Goal: Information Seeking & Learning: Learn about a topic

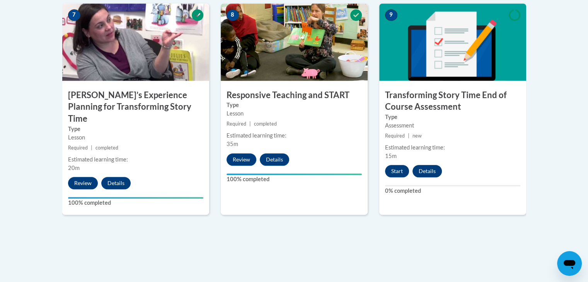
scroll to position [697, 0]
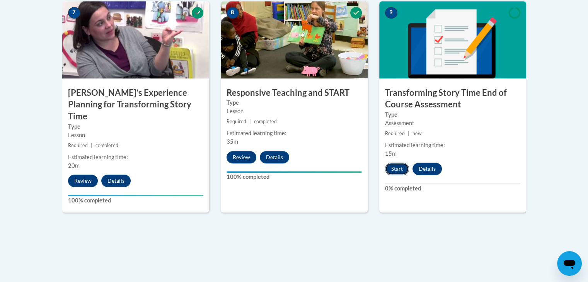
click at [387, 169] on button "Start" at bounding box center [397, 169] width 24 height 12
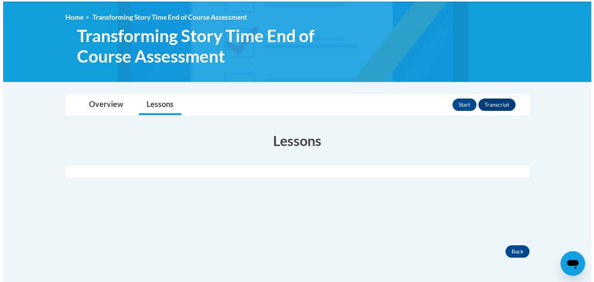
scroll to position [155, 0]
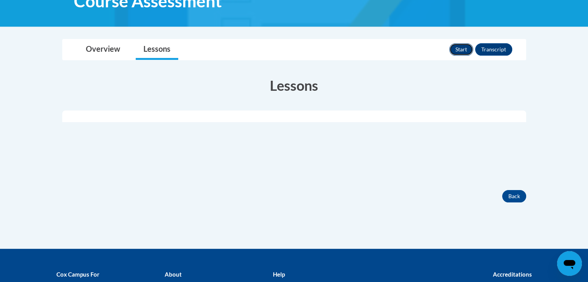
click at [458, 48] on button "Start" at bounding box center [461, 49] width 24 height 12
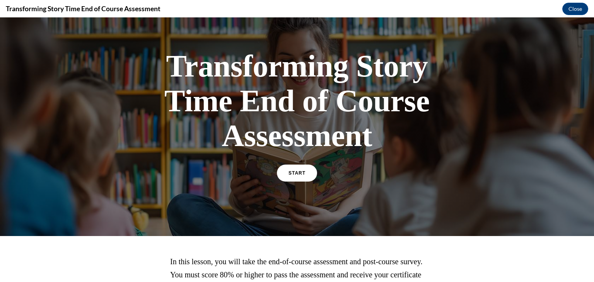
scroll to position [102, 0]
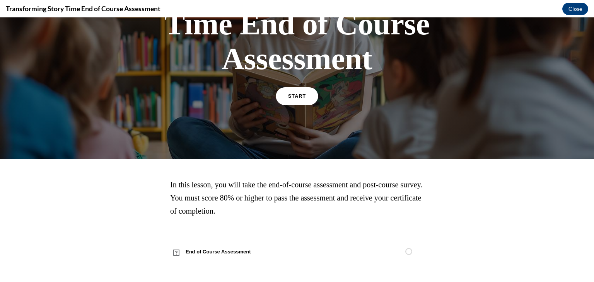
click at [298, 102] on link "START" at bounding box center [297, 96] width 42 height 18
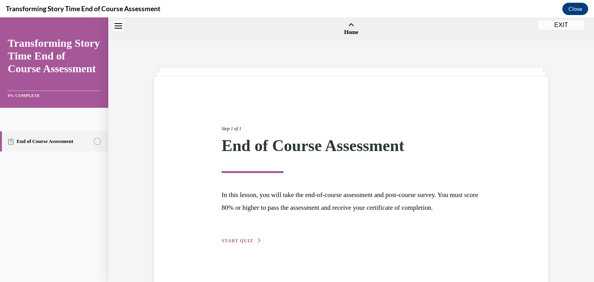
scroll to position [24, 0]
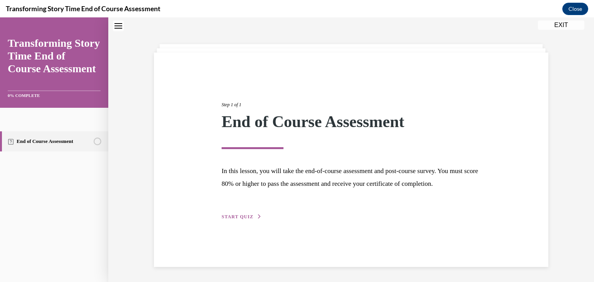
click at [227, 220] on span "START QUIZ" at bounding box center [238, 216] width 32 height 5
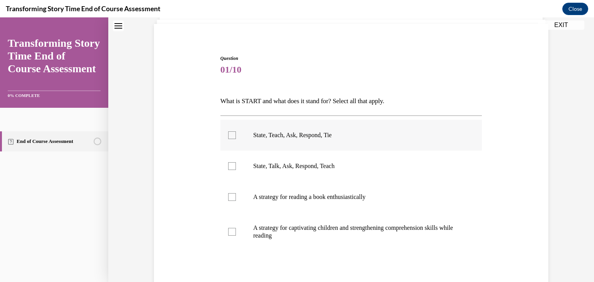
scroll to position [63, 0]
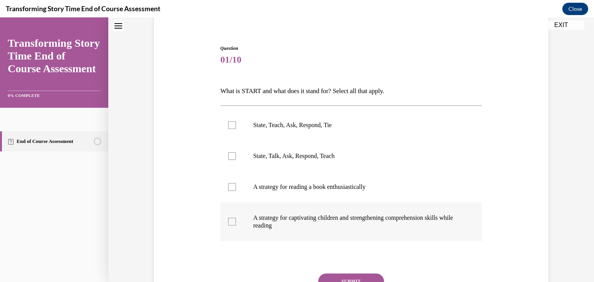
click at [230, 222] on div at bounding box center [232, 222] width 8 height 8
click at [230, 222] on input "A strategy for captivating children and strengthening comprehension skills whil…" at bounding box center [232, 222] width 8 height 8
checkbox input "true"
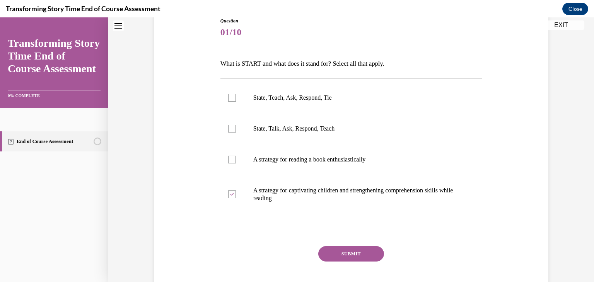
scroll to position [101, 0]
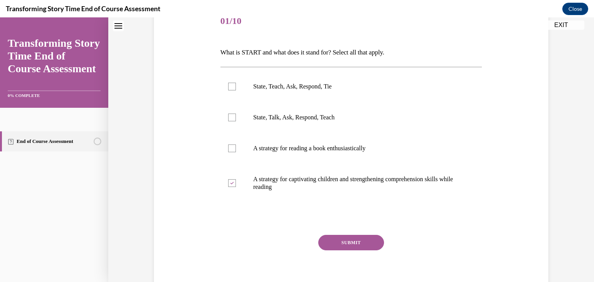
click at [351, 245] on button "SUBMIT" at bounding box center [351, 242] width 66 height 15
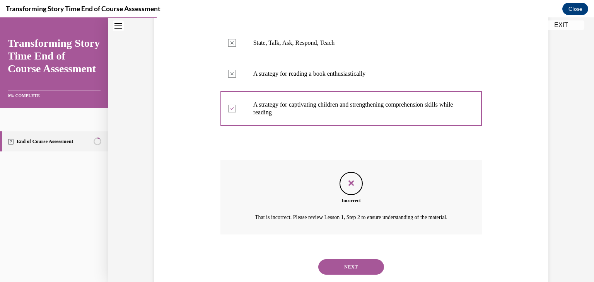
scroll to position [127, 0]
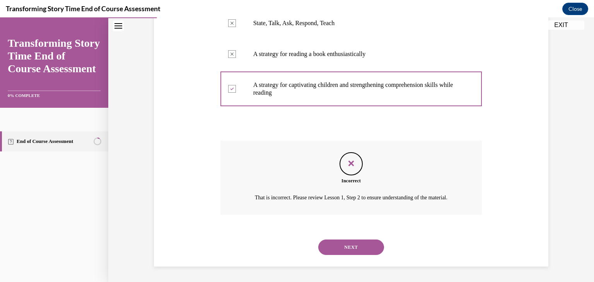
click at [365, 244] on button "NEXT" at bounding box center [351, 247] width 66 height 15
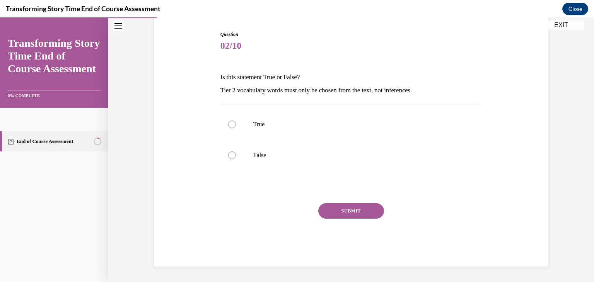
scroll to position [77, 0]
click at [229, 155] on div at bounding box center [232, 156] width 8 height 8
click at [229, 155] on input "False" at bounding box center [232, 156] width 8 height 8
radio input "true"
click at [319, 210] on button "SUBMIT" at bounding box center [351, 210] width 66 height 15
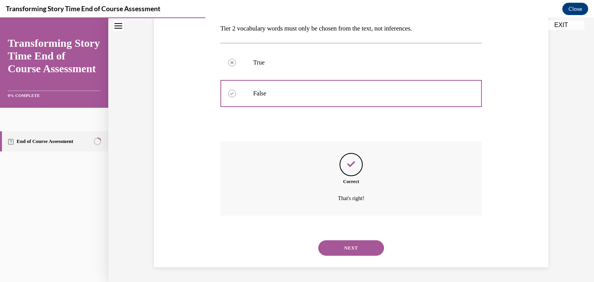
scroll to position [139, 0]
click at [336, 246] on button "NEXT" at bounding box center [351, 247] width 66 height 15
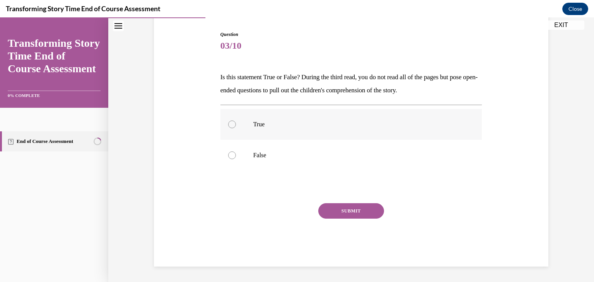
click at [231, 125] on div at bounding box center [232, 125] width 8 height 8
click at [231, 125] on input "True" at bounding box center [232, 125] width 8 height 8
radio input "true"
click at [339, 214] on button "SUBMIT" at bounding box center [351, 210] width 66 height 15
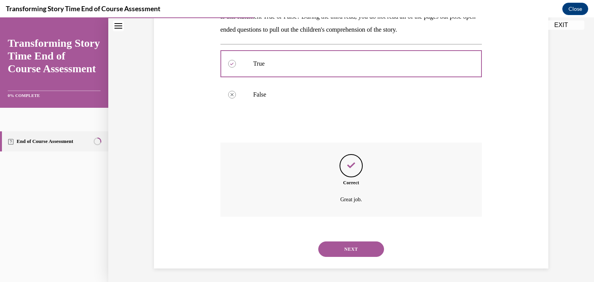
scroll to position [139, 0]
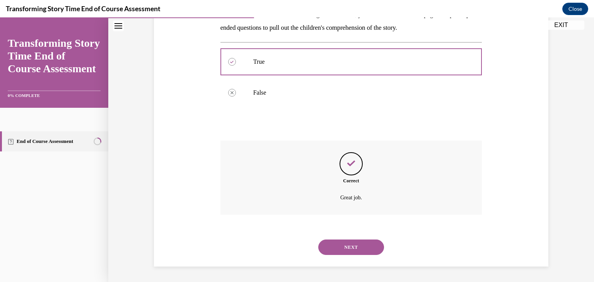
click at [354, 244] on button "NEXT" at bounding box center [351, 247] width 66 height 15
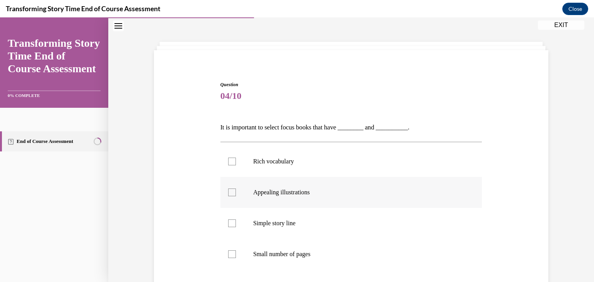
scroll to position [39, 0]
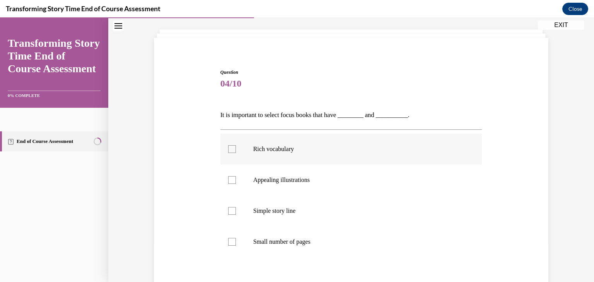
click at [228, 149] on div at bounding box center [232, 149] width 8 height 8
click at [228, 149] on input "Rich vocabulary" at bounding box center [232, 149] width 8 height 8
checkbox input "true"
click at [229, 211] on div at bounding box center [232, 211] width 8 height 8
click at [229, 211] on input "Simple story line" at bounding box center [232, 211] width 8 height 8
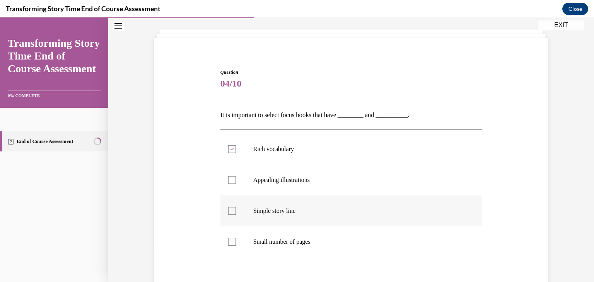
checkbox input "true"
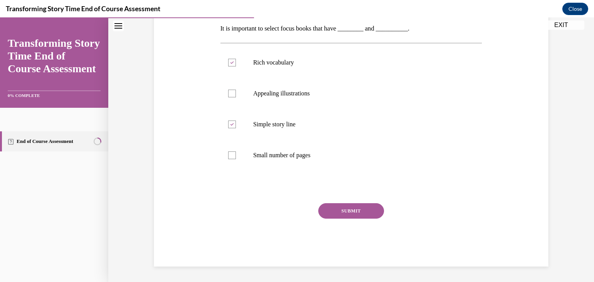
click at [361, 212] on button "SUBMIT" at bounding box center [351, 210] width 66 height 15
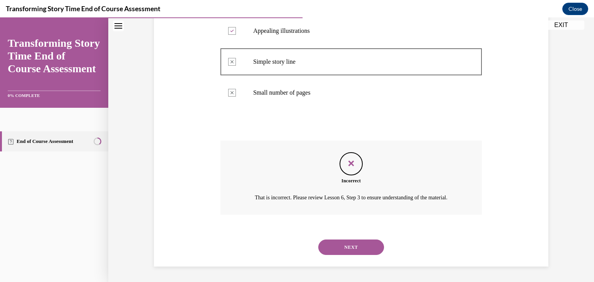
scroll to position [197, 0]
click at [356, 244] on button "NEXT" at bounding box center [351, 247] width 66 height 15
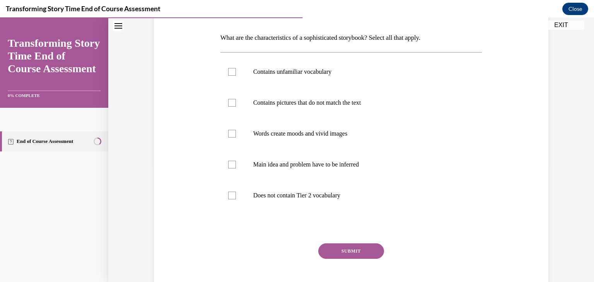
scroll to position [77, 0]
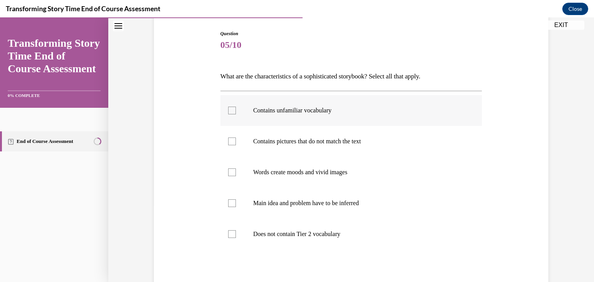
click at [229, 109] on div at bounding box center [232, 111] width 8 height 8
click at [229, 109] on input "Contains unfamiliar vocabulary" at bounding box center [232, 111] width 8 height 8
checkbox input "true"
click at [228, 173] on div at bounding box center [232, 173] width 8 height 8
click at [228, 173] on input "Words create moods and vivid images" at bounding box center [232, 173] width 8 height 8
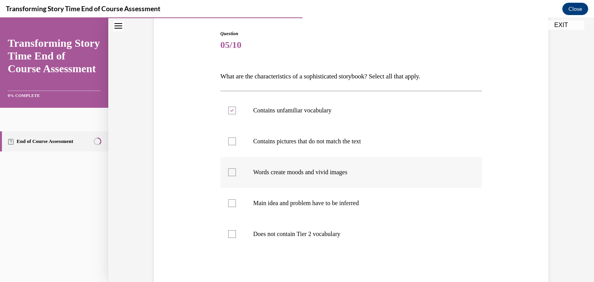
checkbox input "true"
click at [228, 202] on div at bounding box center [232, 204] width 8 height 8
click at [228, 202] on input "Main idea and problem have to be inferred" at bounding box center [232, 204] width 8 height 8
checkbox input "true"
click at [228, 234] on div at bounding box center [232, 235] width 8 height 8
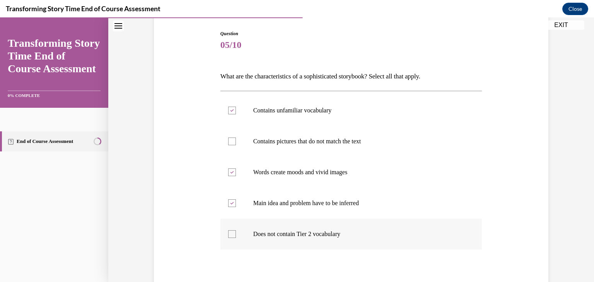
click at [228, 234] on input "Does not contain Tier 2 vocabulary" at bounding box center [232, 235] width 8 height 8
click at [229, 232] on div at bounding box center [232, 235] width 8 height 8
click at [229, 232] on input "Does not contain Tier 2 vocabulary" at bounding box center [232, 235] width 8 height 8
checkbox input "false"
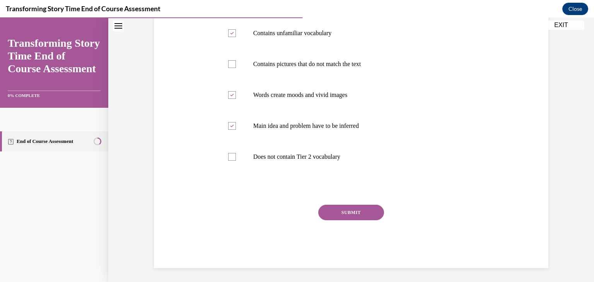
click at [369, 211] on button "SUBMIT" at bounding box center [351, 212] width 66 height 15
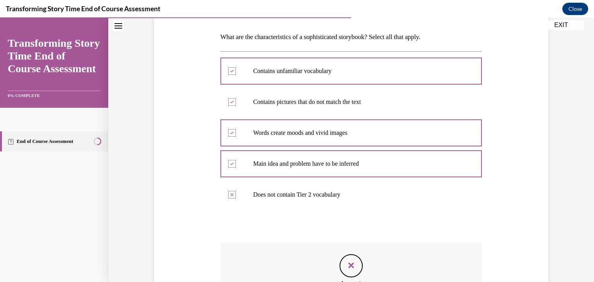
scroll to position [112, 0]
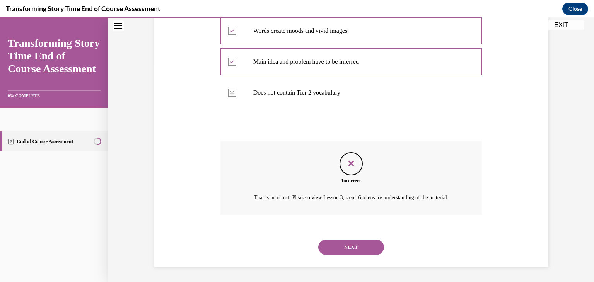
click at [362, 241] on button "NEXT" at bounding box center [351, 247] width 66 height 15
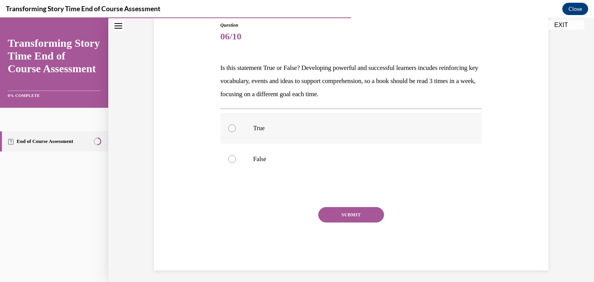
click at [229, 128] on div at bounding box center [232, 129] width 8 height 8
click at [229, 128] on input "True" at bounding box center [232, 129] width 8 height 8
radio input "true"
click at [320, 211] on button "SUBMIT" at bounding box center [351, 214] width 66 height 15
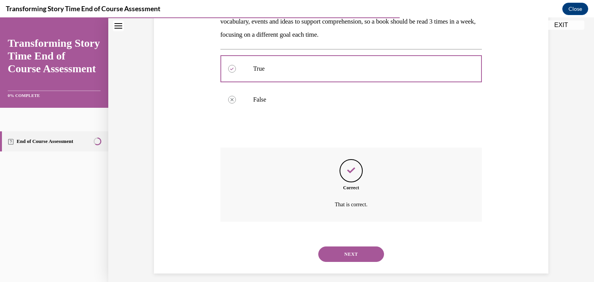
scroll to position [152, 0]
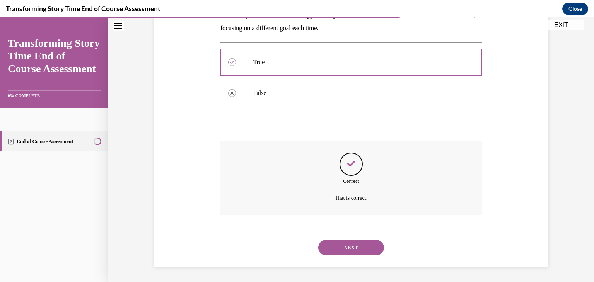
click at [352, 253] on button "NEXT" at bounding box center [351, 247] width 66 height 15
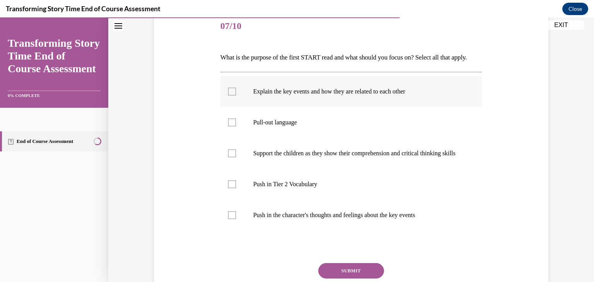
scroll to position [116, 0]
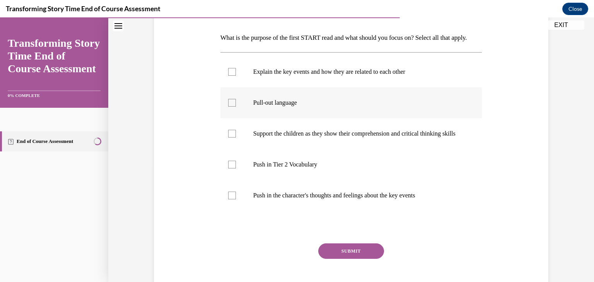
click at [229, 107] on div at bounding box center [232, 103] width 8 height 8
click at [229, 107] on input "Pull-out language" at bounding box center [232, 103] width 8 height 8
checkbox input "true"
click at [223, 84] on label "Explain the key events and how they are related to each other" at bounding box center [351, 71] width 262 height 31
click at [228, 76] on input "Explain the key events and how they are related to each other" at bounding box center [232, 72] width 8 height 8
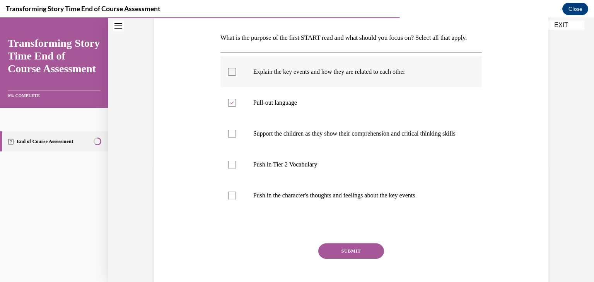
checkbox input "true"
click at [228, 138] on div at bounding box center [232, 134] width 8 height 8
click at [228, 138] on input "Support the children as they show their comprehension and critical thinking ski…" at bounding box center [232, 134] width 8 height 8
checkbox input "true"
click at [347, 259] on button "SUBMIT" at bounding box center [351, 251] width 66 height 15
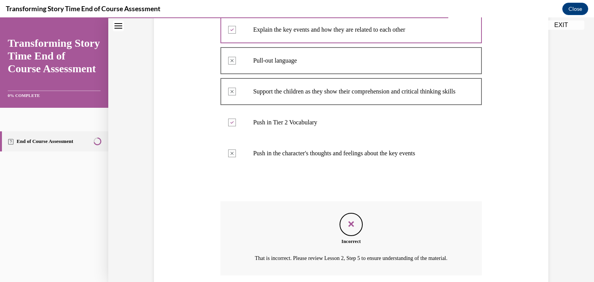
scroll to position [232, 0]
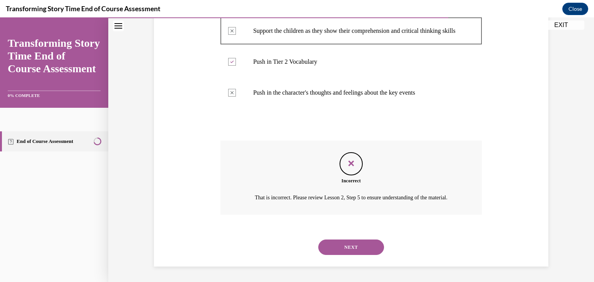
click at [368, 255] on button "NEXT" at bounding box center [351, 247] width 66 height 15
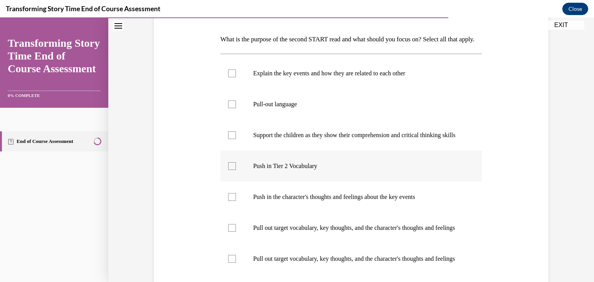
scroll to position [116, 0]
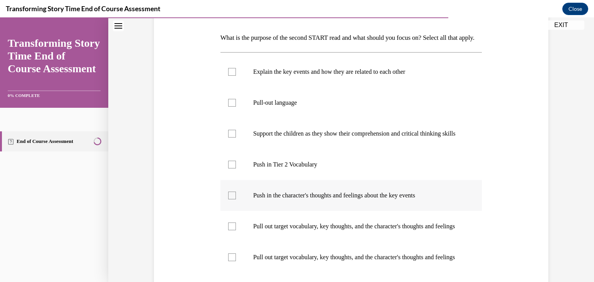
click at [229, 200] on div at bounding box center [232, 196] width 8 height 8
click at [229, 200] on input "Push in the character's thoughts and feelings about the key events" at bounding box center [232, 196] width 8 height 8
checkbox input "true"
click at [231, 231] on div at bounding box center [232, 227] width 8 height 8
click at [231, 231] on input "Pull out target vocabulary, key thoughts, and the character's thoughts and feel…" at bounding box center [232, 227] width 8 height 8
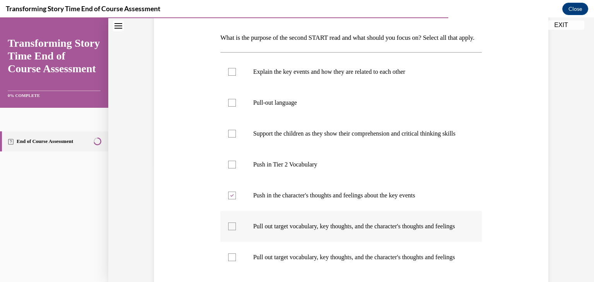
checkbox input "true"
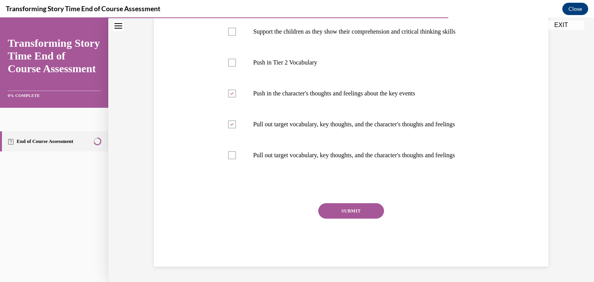
click at [349, 213] on button "SUBMIT" at bounding box center [351, 210] width 66 height 15
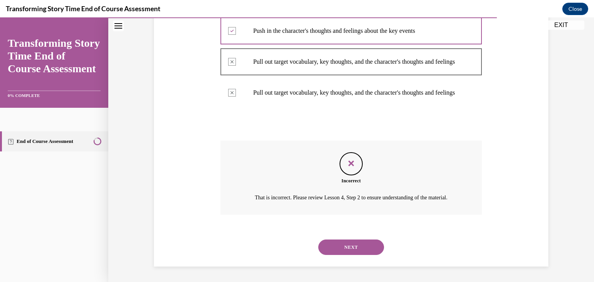
scroll to position [326, 0]
click at [369, 245] on button "NEXT" at bounding box center [351, 247] width 66 height 15
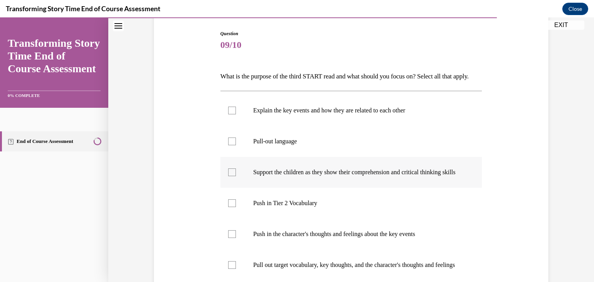
scroll to position [155, 0]
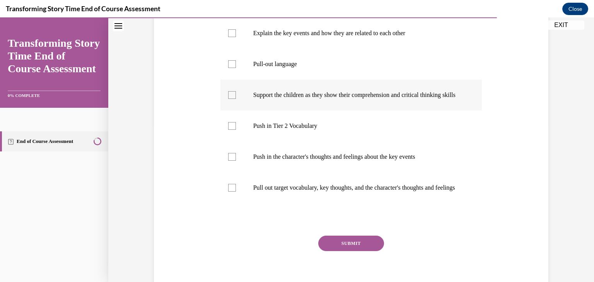
click at [224, 111] on label "Support the children as they show their comprehension and critical thinking ski…" at bounding box center [351, 95] width 262 height 31
click at [228, 99] on input "Support the children as they show their comprehension and critical thinking ski…" at bounding box center [232, 95] width 8 height 8
checkbox input "true"
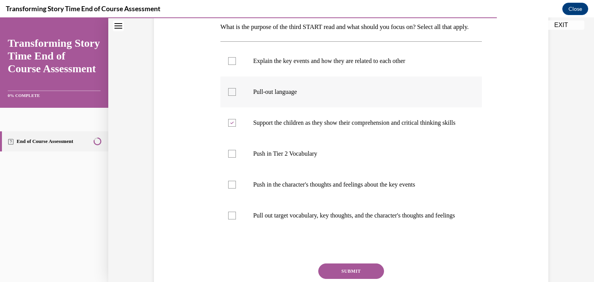
scroll to position [116, 0]
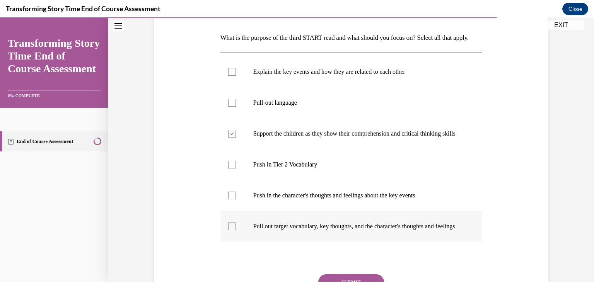
click at [228, 231] on div at bounding box center [232, 227] width 8 height 8
click at [228, 231] on input "Pull out target vocabulary, key thoughts, and the character's thoughts and feel…" at bounding box center [232, 227] width 8 height 8
checkbox input "true"
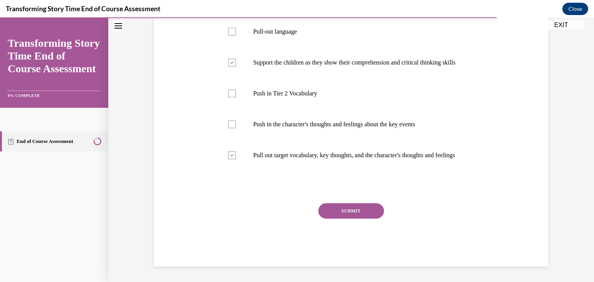
click at [326, 219] on button "SUBMIT" at bounding box center [351, 210] width 66 height 15
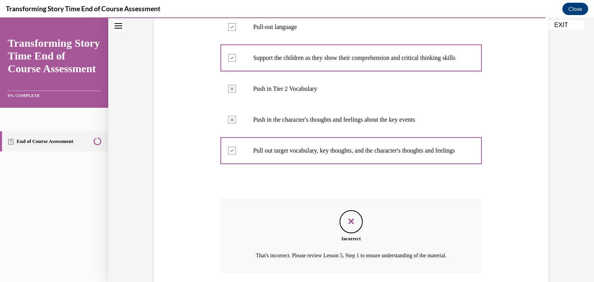
scroll to position [210, 0]
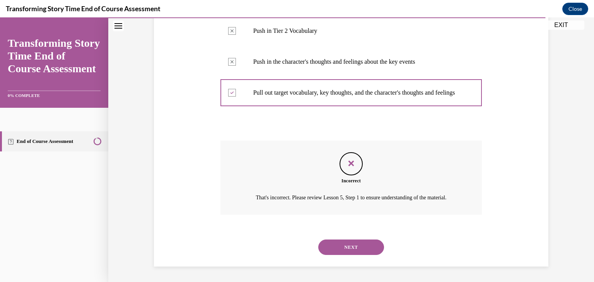
click at [347, 250] on button "NEXT" at bounding box center [351, 247] width 66 height 15
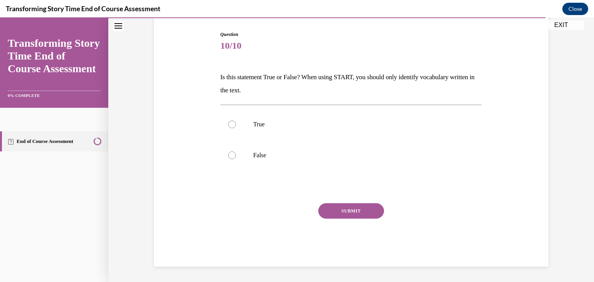
scroll to position [77, 0]
click at [228, 154] on div at bounding box center [232, 156] width 8 height 8
click at [228, 154] on input "False" at bounding box center [232, 156] width 8 height 8
radio input "true"
click at [323, 211] on button "SUBMIT" at bounding box center [351, 210] width 66 height 15
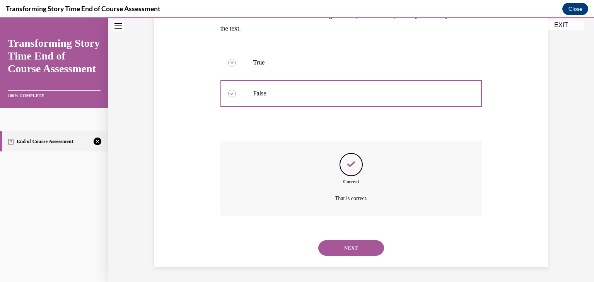
scroll to position [139, 0]
click at [333, 240] on button "NEXT" at bounding box center [351, 247] width 66 height 15
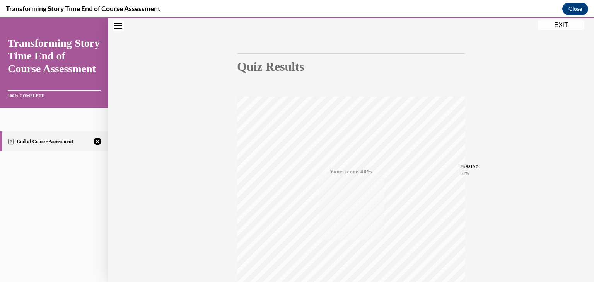
scroll to position [132, 0]
click at [348, 235] on icon "button" at bounding box center [351, 235] width 27 height 9
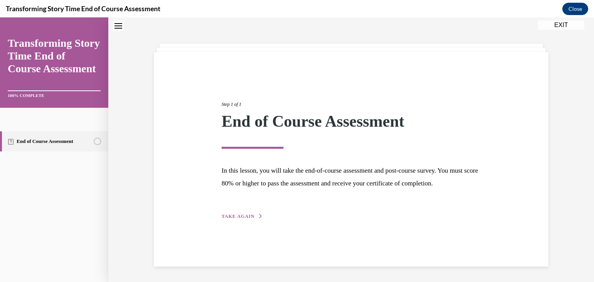
scroll to position [24, 0]
click at [243, 219] on span "TAKE AGAIN" at bounding box center [238, 216] width 33 height 5
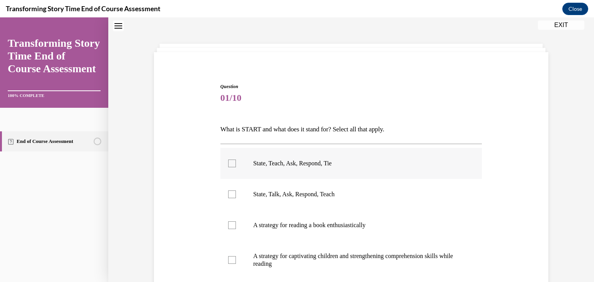
click at [224, 168] on label "State, Teach, Ask, Respond, Tie" at bounding box center [351, 163] width 262 height 31
click at [228, 167] on input "State, Teach, Ask, Respond, Tie" at bounding box center [232, 164] width 8 height 8
checkbox input "true"
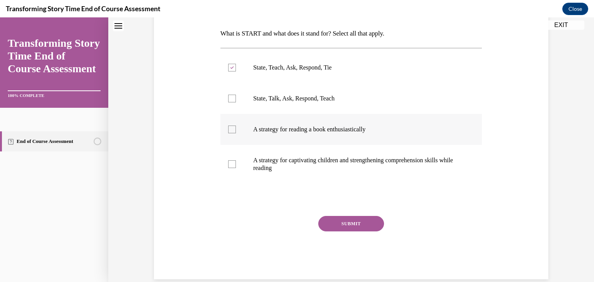
scroll to position [133, 0]
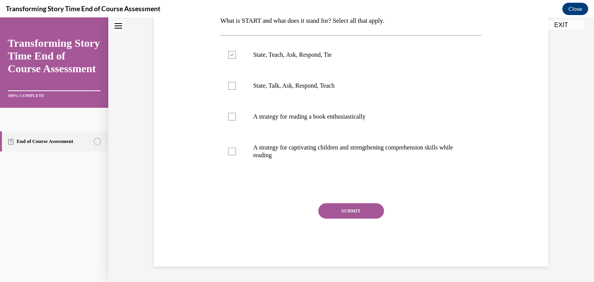
click at [362, 216] on button "SUBMIT" at bounding box center [351, 210] width 66 height 15
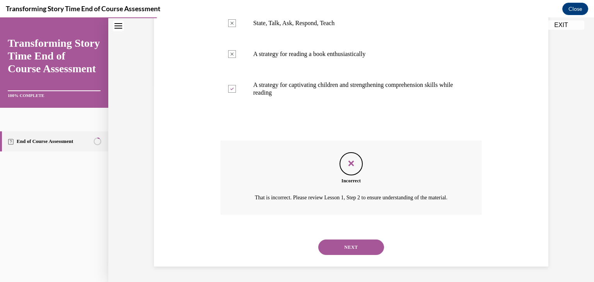
scroll to position [205, 0]
click at [324, 245] on button "NEXT" at bounding box center [351, 247] width 66 height 15
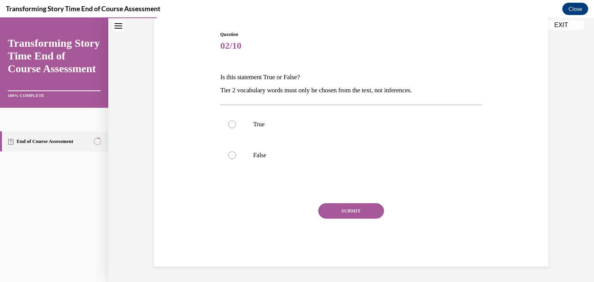
scroll to position [77, 0]
click at [228, 158] on div at bounding box center [232, 156] width 8 height 8
click at [228, 158] on input "False" at bounding box center [232, 156] width 8 height 8
radio input "true"
click at [342, 212] on button "SUBMIT" at bounding box center [351, 210] width 66 height 15
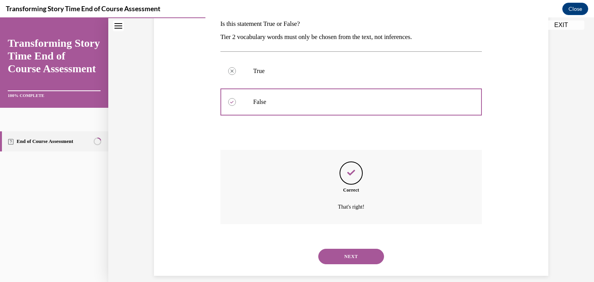
scroll to position [139, 0]
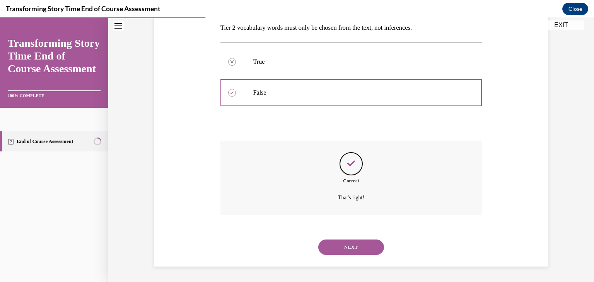
click at [334, 247] on button "NEXT" at bounding box center [351, 247] width 66 height 15
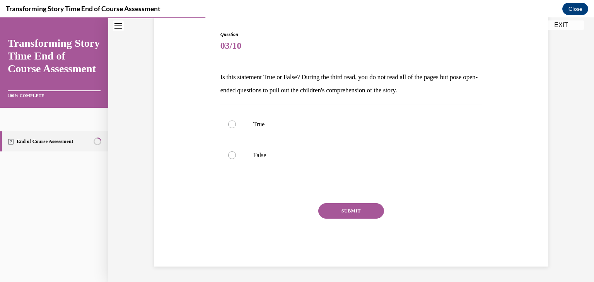
scroll to position [77, 0]
click at [229, 126] on div at bounding box center [232, 125] width 8 height 8
click at [229, 126] on input "True" at bounding box center [232, 125] width 8 height 8
radio input "true"
click at [332, 205] on button "SUBMIT" at bounding box center [351, 210] width 66 height 15
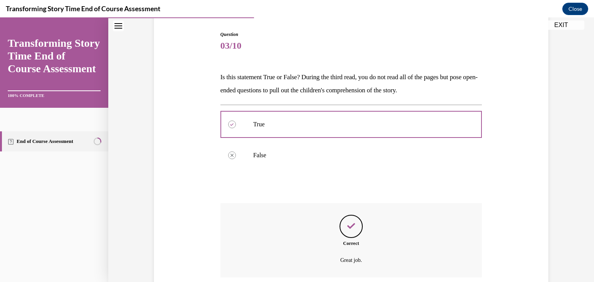
scroll to position [139, 0]
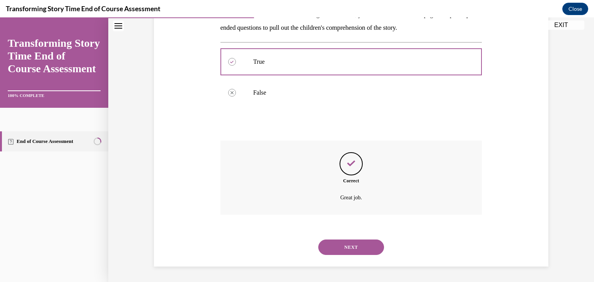
click at [342, 248] on button "NEXT" at bounding box center [351, 247] width 66 height 15
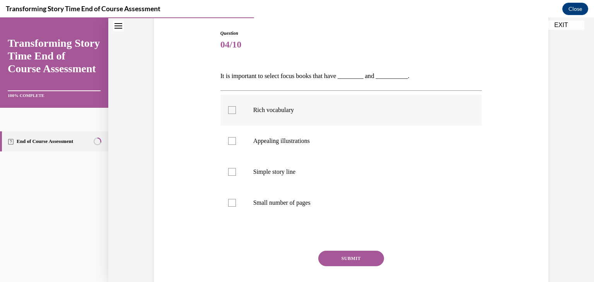
scroll to position [116, 0]
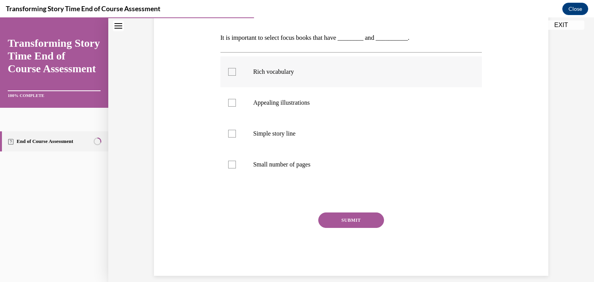
click at [230, 71] on div at bounding box center [232, 72] width 8 height 8
click at [230, 71] on input "Rich vocabulary" at bounding box center [232, 72] width 8 height 8
checkbox input "true"
click at [220, 104] on label "Appealing illustrations" at bounding box center [351, 102] width 262 height 31
click at [228, 104] on input "Appealing illustrations" at bounding box center [232, 103] width 8 height 8
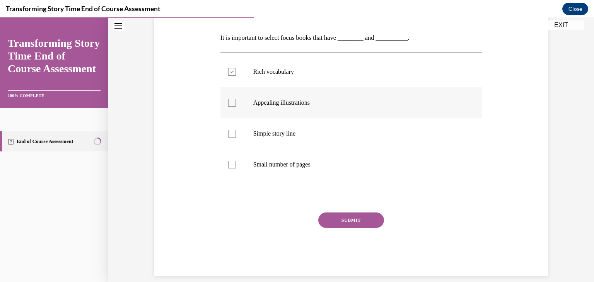
checkbox input "true"
click at [323, 222] on button "SUBMIT" at bounding box center [351, 220] width 66 height 15
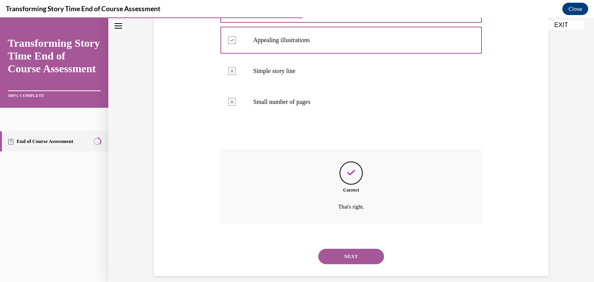
scroll to position [188, 0]
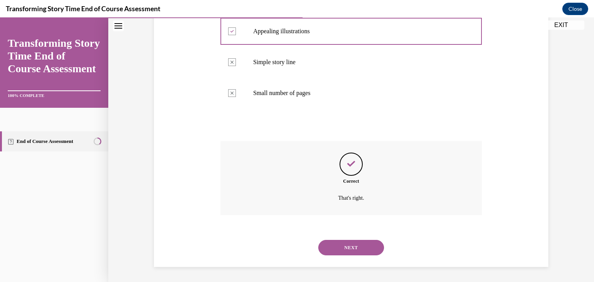
click at [354, 240] on button "NEXT" at bounding box center [351, 247] width 66 height 15
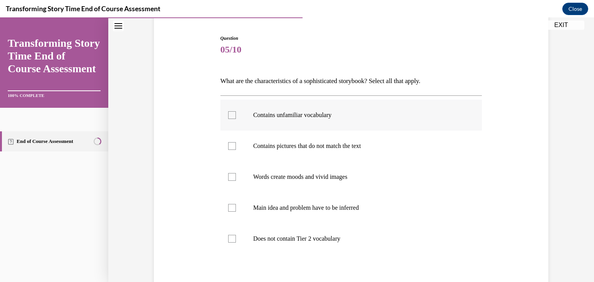
scroll to position [77, 0]
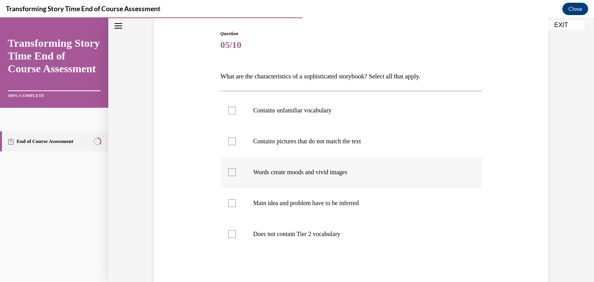
click at [229, 172] on div at bounding box center [232, 173] width 8 height 8
click at [229, 172] on input "Words create moods and vivid images" at bounding box center [232, 173] width 8 height 8
checkbox input "true"
click at [230, 108] on div at bounding box center [232, 111] width 8 height 8
click at [230, 108] on input "Contains unfamiliar vocabulary" at bounding box center [232, 111] width 8 height 8
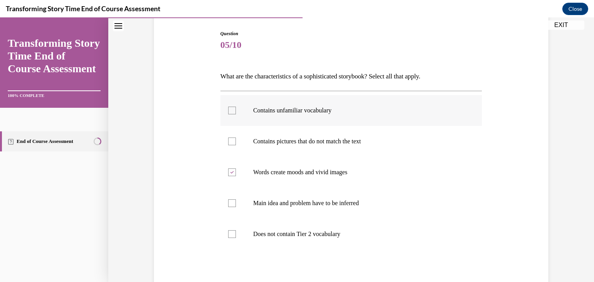
checkbox input "true"
click at [232, 202] on div at bounding box center [232, 204] width 8 height 8
click at [232, 202] on input "Main idea and problem have to be inferred" at bounding box center [232, 204] width 8 height 8
checkbox input "true"
click at [231, 141] on div at bounding box center [232, 142] width 8 height 8
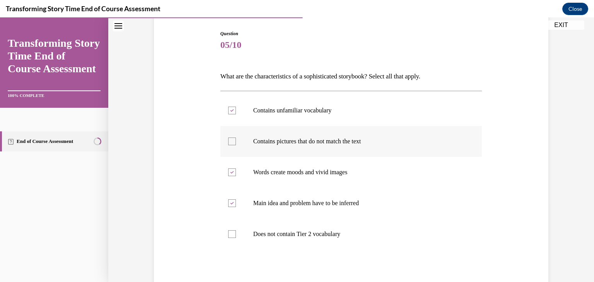
click at [231, 141] on input "Contains pictures that do not match the text" at bounding box center [232, 142] width 8 height 8
checkbox input "true"
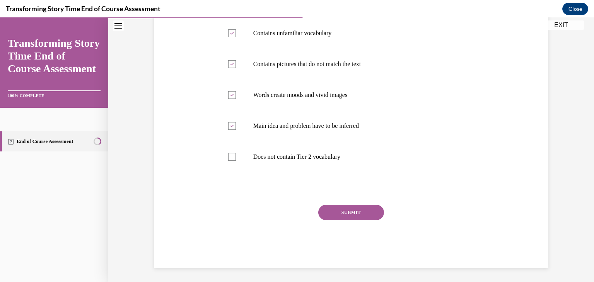
click at [348, 215] on button "SUBMIT" at bounding box center [351, 212] width 66 height 15
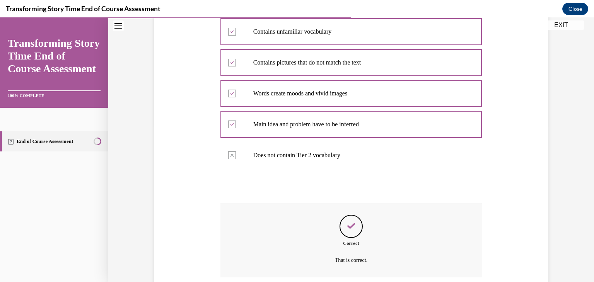
scroll to position [219, 0]
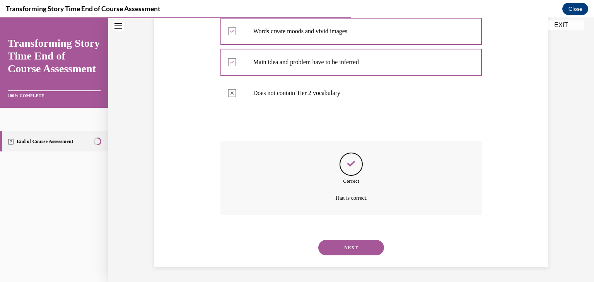
click at [338, 251] on button "NEXT" at bounding box center [351, 247] width 66 height 15
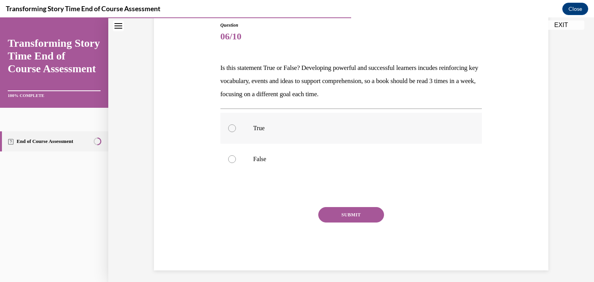
click at [231, 129] on div at bounding box center [232, 129] width 8 height 8
click at [231, 129] on input "True" at bounding box center [232, 129] width 8 height 8
radio input "true"
click at [337, 217] on button "SUBMIT" at bounding box center [351, 214] width 66 height 15
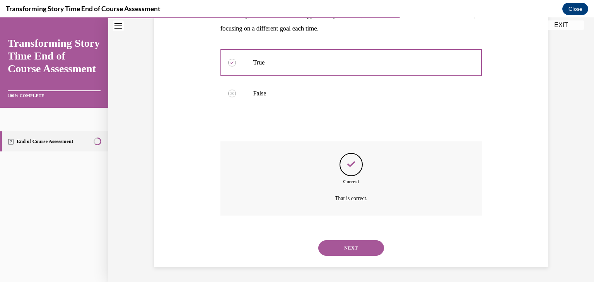
scroll to position [152, 0]
click at [338, 243] on button "NEXT" at bounding box center [351, 247] width 66 height 15
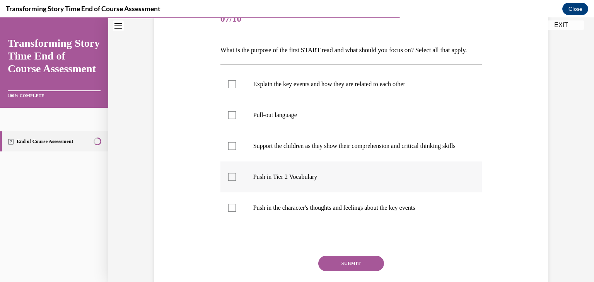
scroll to position [116, 0]
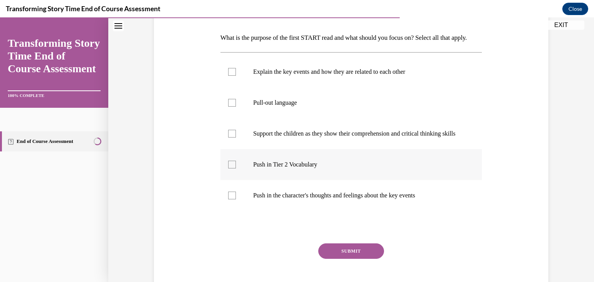
click at [228, 169] on div at bounding box center [232, 165] width 8 height 8
click at [228, 169] on input "Push in Tier 2 Vocabulary" at bounding box center [232, 165] width 8 height 8
checkbox input "true"
click at [230, 138] on div at bounding box center [232, 134] width 8 height 8
click at [230, 138] on input "Support the children as they show their comprehension and critical thinking ski…" at bounding box center [232, 134] width 8 height 8
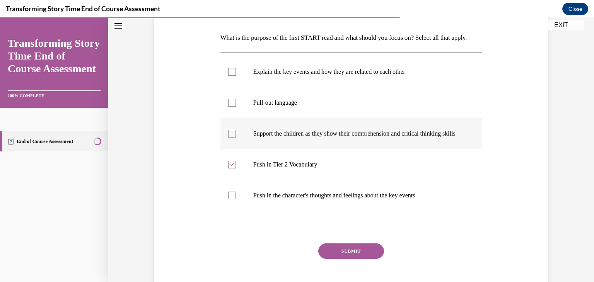
checkbox input "true"
click at [231, 76] on div at bounding box center [232, 72] width 8 height 8
click at [231, 76] on input "Explain the key events and how they are related to each other" at bounding box center [232, 72] width 8 height 8
checkbox input "true"
click at [230, 135] on icon at bounding box center [231, 134] width 3 height 3
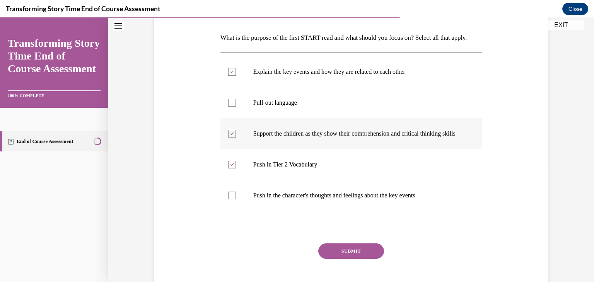
click at [228, 138] on input "Support the children as they show their comprehension and critical thinking ski…" at bounding box center [232, 134] width 8 height 8
checkbox input "false"
click at [367, 259] on button "SUBMIT" at bounding box center [351, 251] width 66 height 15
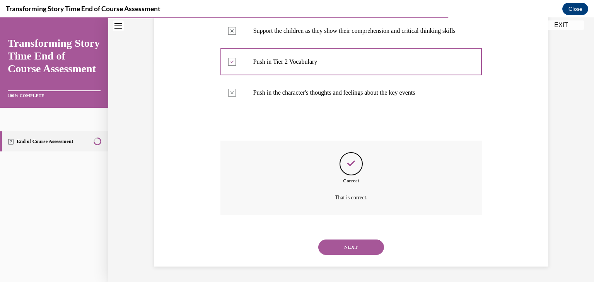
scroll to position [240, 0]
click at [351, 249] on button "NEXT" at bounding box center [351, 247] width 66 height 15
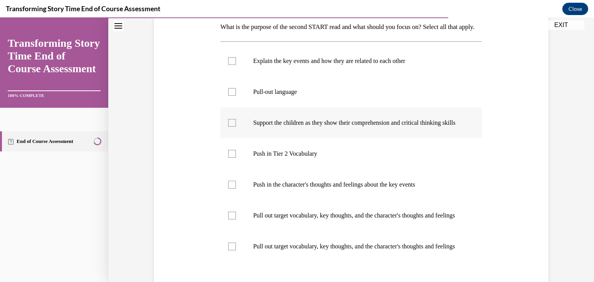
scroll to position [116, 0]
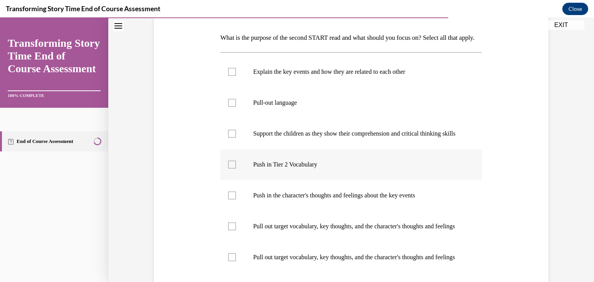
click at [231, 169] on div at bounding box center [232, 165] width 8 height 8
click at [231, 169] on input "Push in Tier 2 Vocabulary" at bounding box center [232, 165] width 8 height 8
checkbox input "true"
click at [228, 200] on div at bounding box center [232, 196] width 8 height 8
click at [228, 200] on input "Push in the character's thoughts and feelings about the key events" at bounding box center [232, 196] width 8 height 8
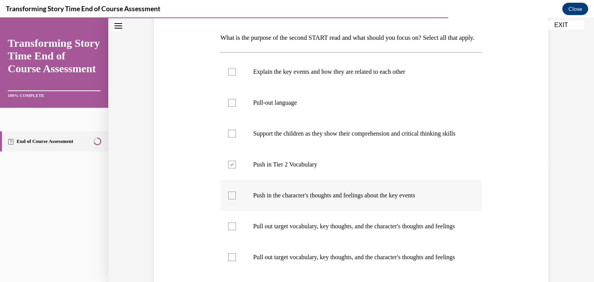
checkbox input "true"
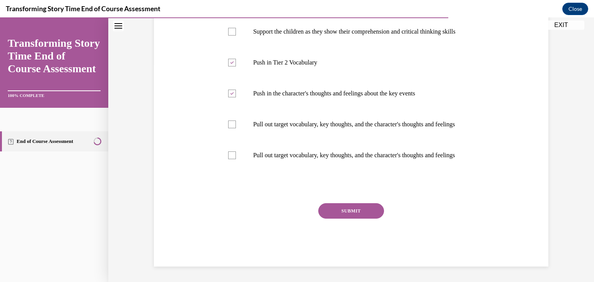
click at [339, 211] on button "SUBMIT" at bounding box center [351, 210] width 66 height 15
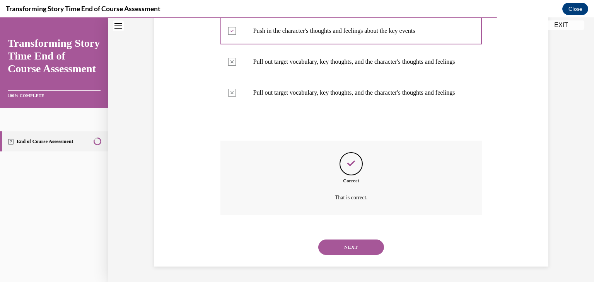
scroll to position [317, 0]
click at [341, 249] on button "NEXT" at bounding box center [351, 247] width 66 height 15
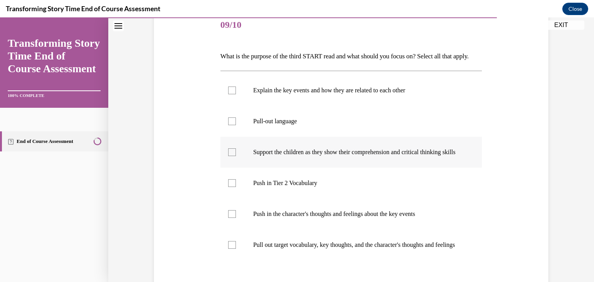
scroll to position [116, 0]
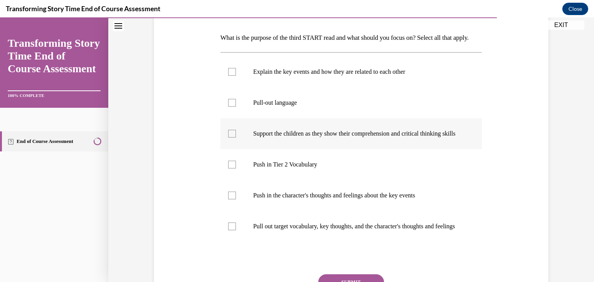
click at [228, 138] on div at bounding box center [232, 134] width 8 height 8
click at [228, 138] on input "Support the children as they show their comprehension and critical thinking ski…" at bounding box center [232, 134] width 8 height 8
checkbox input "true"
click at [229, 200] on div at bounding box center [232, 196] width 8 height 8
click at [229, 200] on input "Push in the character's thoughts and feelings about the key events" at bounding box center [232, 196] width 8 height 8
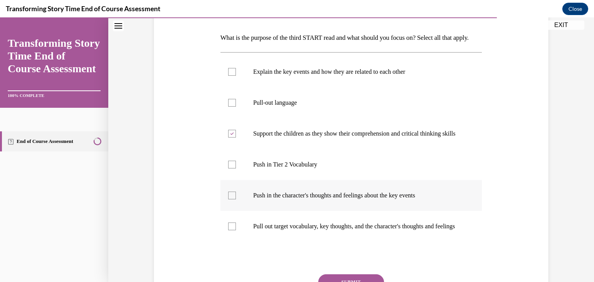
checkbox input "true"
click at [231, 180] on label "Push in Tier 2 Vocabulary" at bounding box center [351, 164] width 262 height 31
click at [231, 169] on input "Push in Tier 2 Vocabulary" at bounding box center [232, 165] width 8 height 8
checkbox input "true"
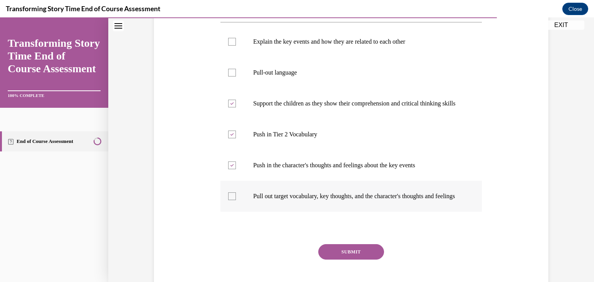
scroll to position [216, 0]
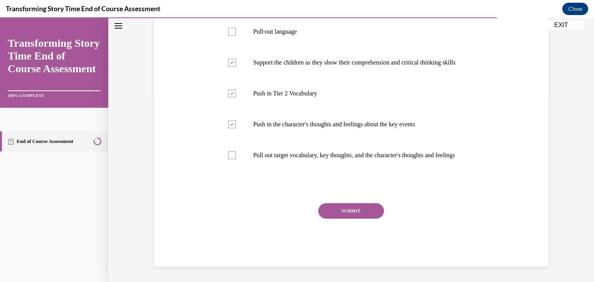
click at [371, 213] on button "SUBMIT" at bounding box center [351, 210] width 66 height 15
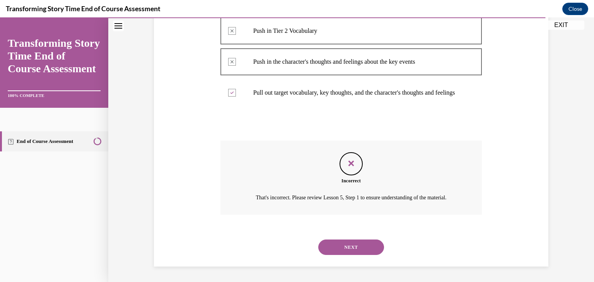
scroll to position [288, 0]
click at [347, 249] on button "NEXT" at bounding box center [351, 247] width 66 height 15
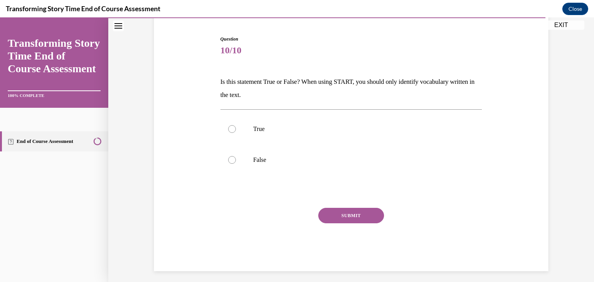
scroll to position [77, 0]
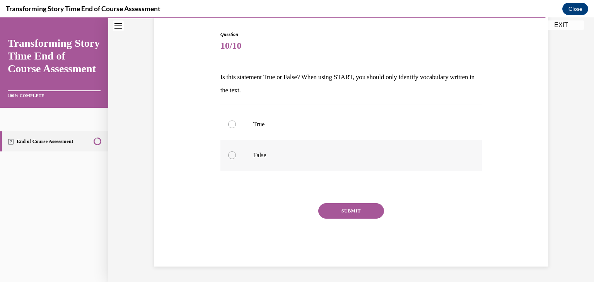
click at [228, 155] on div at bounding box center [232, 156] width 8 height 8
click at [228, 155] on input "False" at bounding box center [232, 156] width 8 height 8
radio input "true"
click at [330, 206] on button "SUBMIT" at bounding box center [351, 210] width 66 height 15
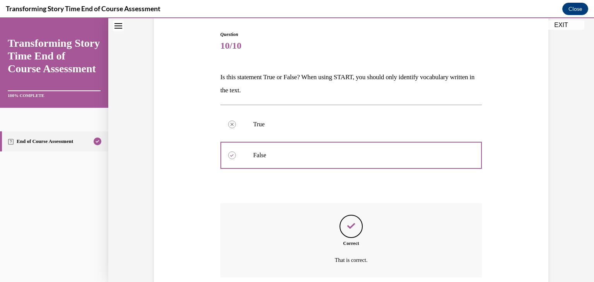
scroll to position [139, 0]
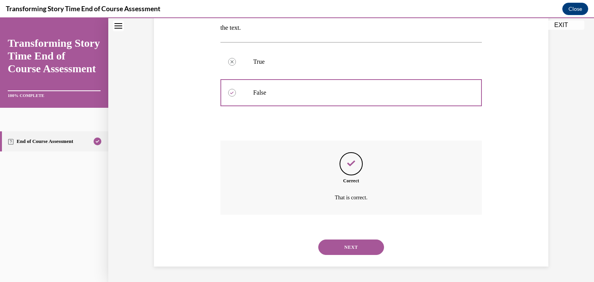
click at [332, 251] on button "NEXT" at bounding box center [351, 247] width 66 height 15
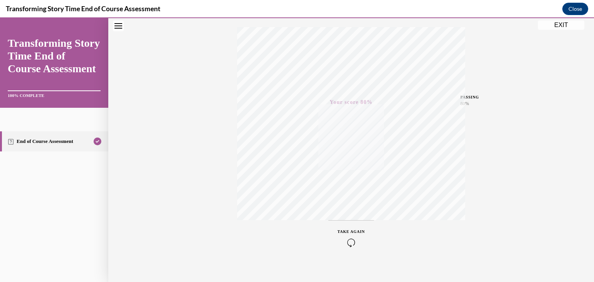
scroll to position [132, 0]
click at [574, 22] on button "EXIT" at bounding box center [561, 24] width 46 height 9
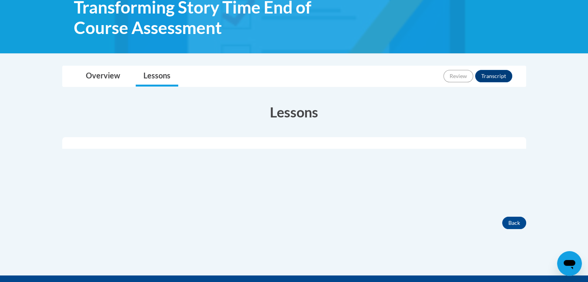
scroll to position [155, 0]
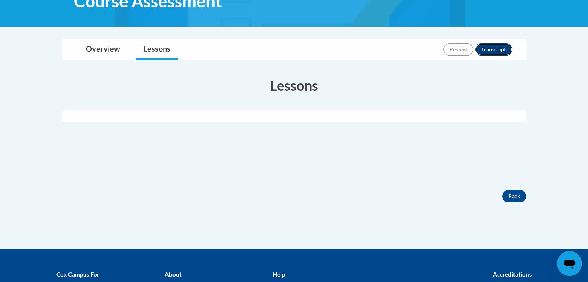
click at [492, 50] on button "Transcript" at bounding box center [493, 49] width 37 height 12
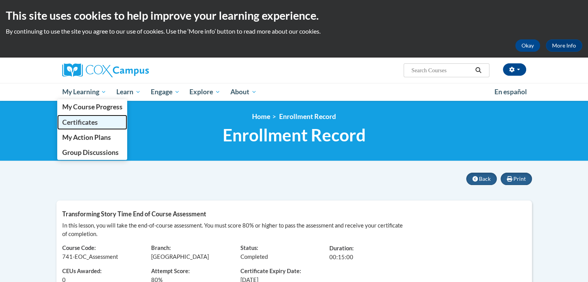
click at [87, 118] on span "Certificates" at bounding box center [80, 122] width 36 height 8
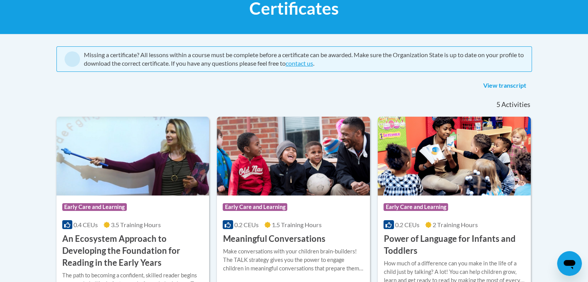
scroll to position [51, 0]
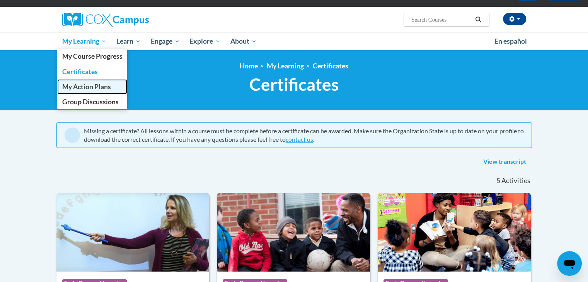
click at [94, 83] on span "My Action Plans" at bounding box center [86, 87] width 49 height 8
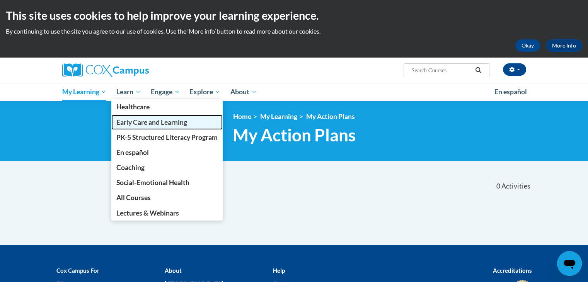
click at [132, 124] on span "Early Care and Learning" at bounding box center [151, 122] width 71 height 8
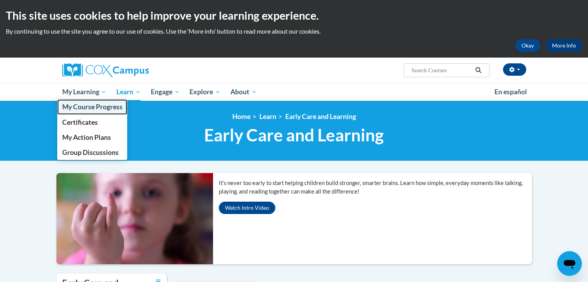
click at [70, 111] on link "My Course Progress" at bounding box center [92, 106] width 70 height 15
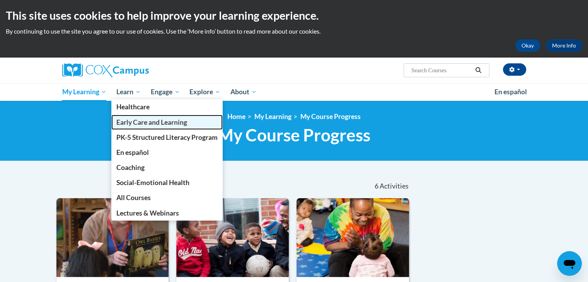
click at [136, 125] on span "Early Care and Learning" at bounding box center [151, 122] width 71 height 8
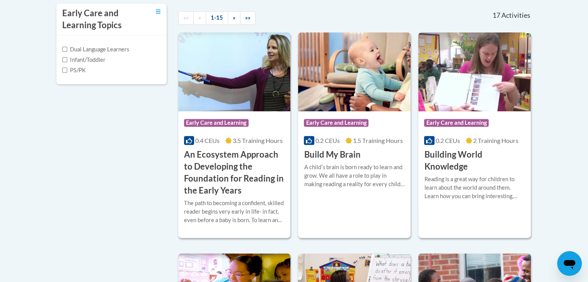
scroll to position [271, 0]
click at [63, 70] on input "PS/PK" at bounding box center [64, 69] width 5 height 5
checkbox input "true"
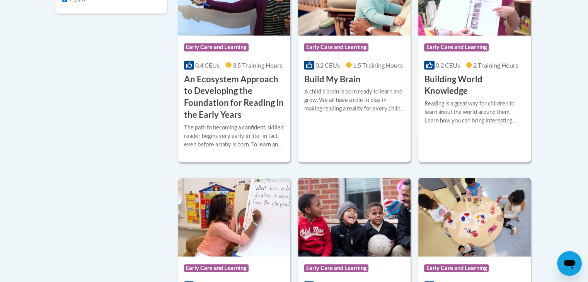
scroll to position [309, 0]
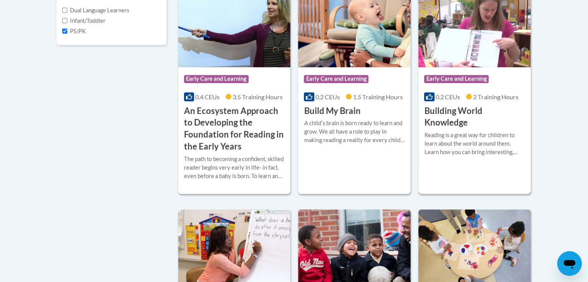
click at [465, 118] on h3 "Building World Knowledge" at bounding box center [474, 117] width 101 height 24
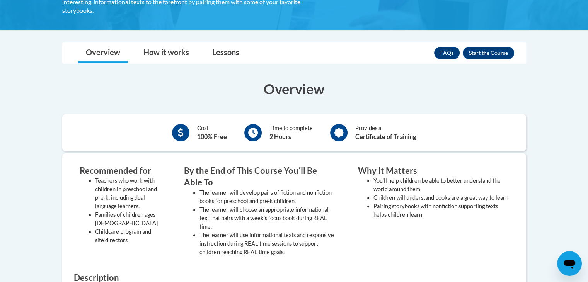
scroll to position [155, 0]
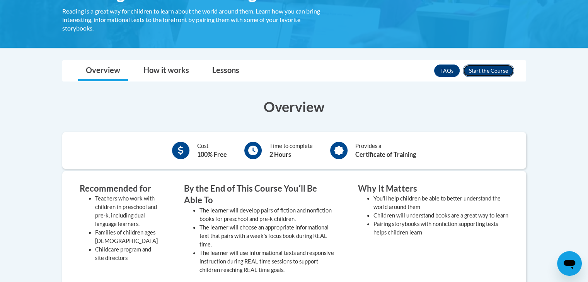
click at [478, 67] on button "Enroll" at bounding box center [488, 71] width 51 height 12
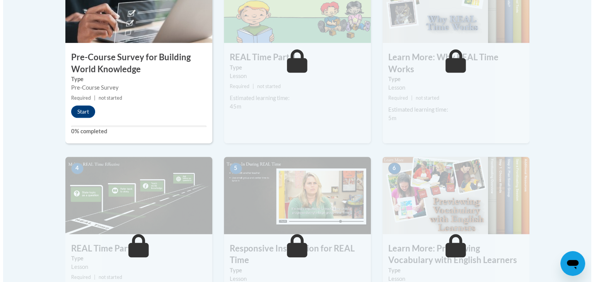
scroll to position [309, 0]
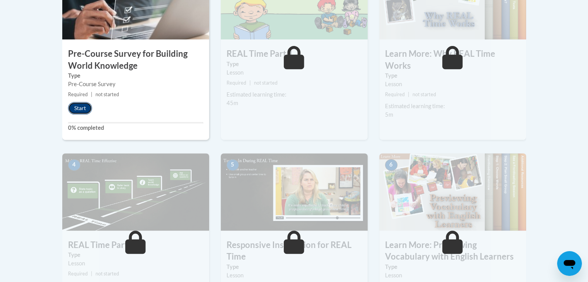
click at [85, 106] on button "Start" at bounding box center [80, 108] width 24 height 12
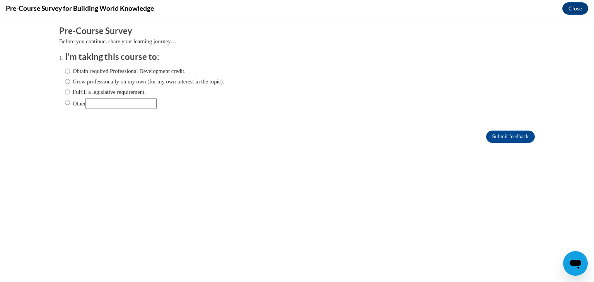
scroll to position [0, 0]
click at [65, 82] on input "Grow professionally on my own (for my own interest in the topic)." at bounding box center [67, 81] width 5 height 9
radio input "true"
click at [65, 72] on input "Obtain required Professional Development credit." at bounding box center [67, 71] width 5 height 9
radio input "true"
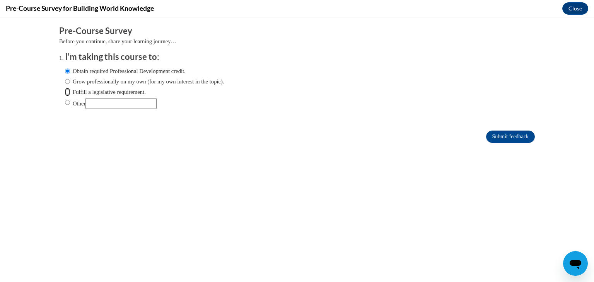
click at [65, 92] on input "Fulfill a legislative requirement." at bounding box center [67, 92] width 5 height 9
radio input "true"
click at [65, 80] on input "Grow professionally on my own (for my own interest in the topic)." at bounding box center [67, 81] width 5 height 9
radio input "true"
click at [65, 72] on input "Obtain required Professional Development credit." at bounding box center [67, 71] width 5 height 9
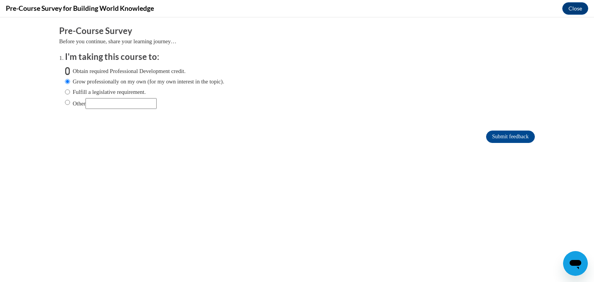
radio input "true"
click at [499, 134] on input "Submit feedback" at bounding box center [510, 137] width 49 height 12
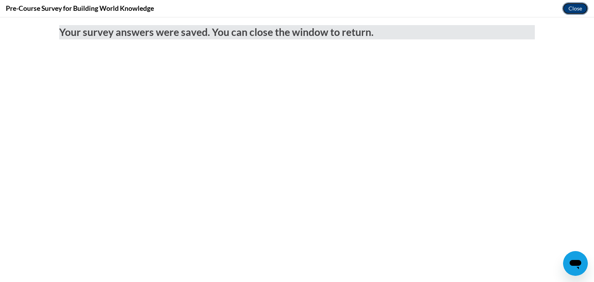
click at [567, 10] on button "Close" at bounding box center [575, 8] width 26 height 12
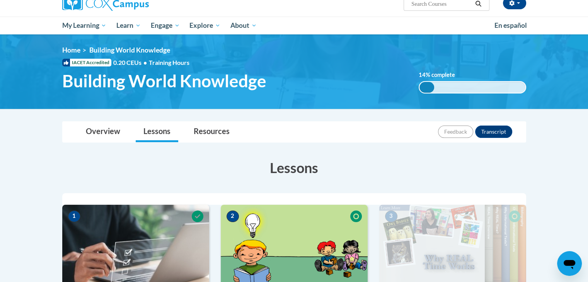
scroll to position [77, 0]
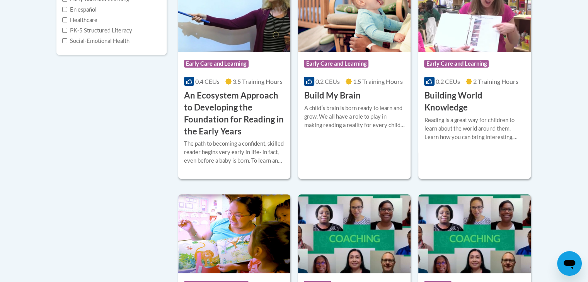
scroll to position [232, 0]
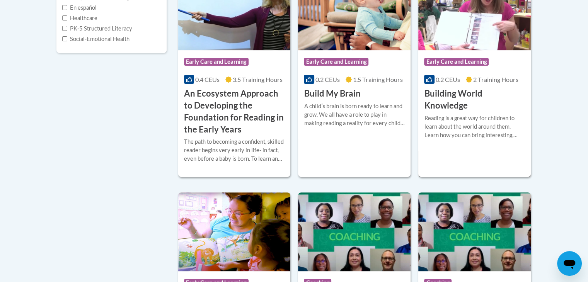
click at [449, 109] on h3 "Building World Knowledge" at bounding box center [474, 100] width 101 height 24
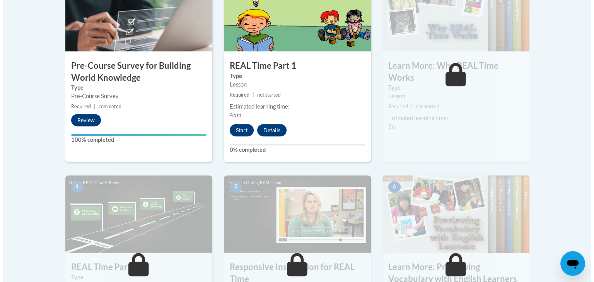
scroll to position [309, 0]
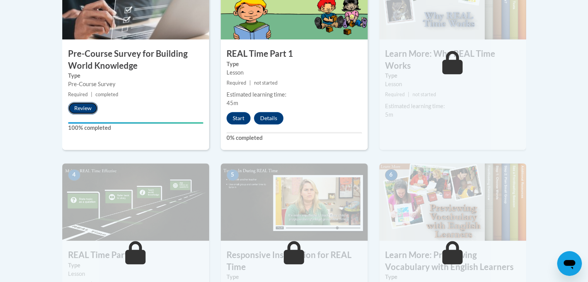
click at [91, 110] on button "Review" at bounding box center [83, 108] width 30 height 12
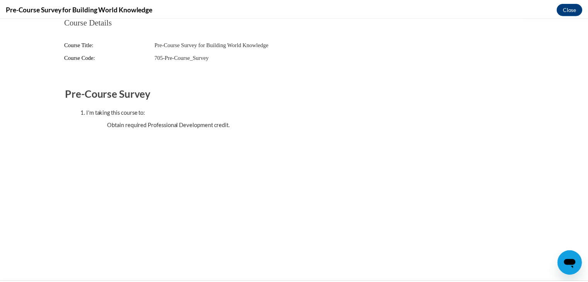
scroll to position [0, 0]
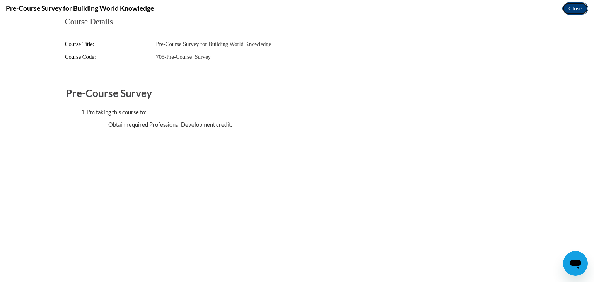
drag, startPoint x: 585, startPoint y: 8, endPoint x: 494, endPoint y: 60, distance: 105.0
click at [585, 8] on button "Close" at bounding box center [575, 8] width 26 height 12
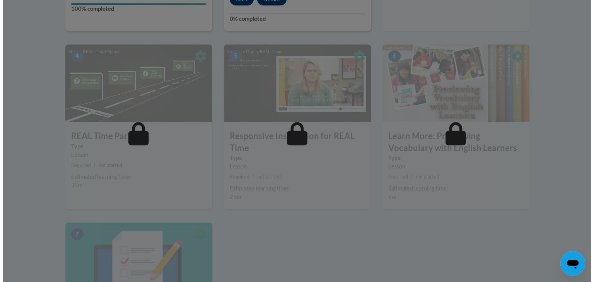
scroll to position [348, 0]
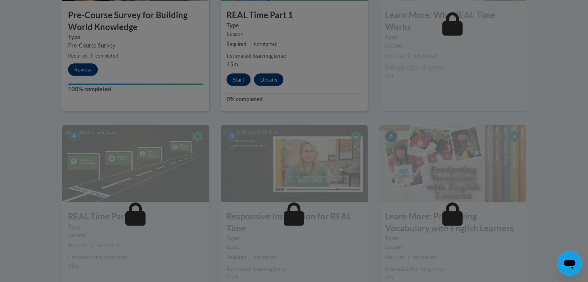
click at [244, 80] on div at bounding box center [294, 141] width 588 height 282
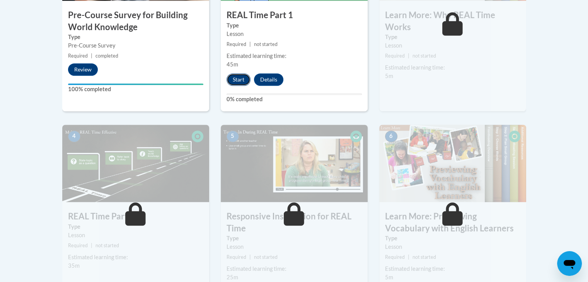
click at [241, 79] on button "Start" at bounding box center [239, 79] width 24 height 12
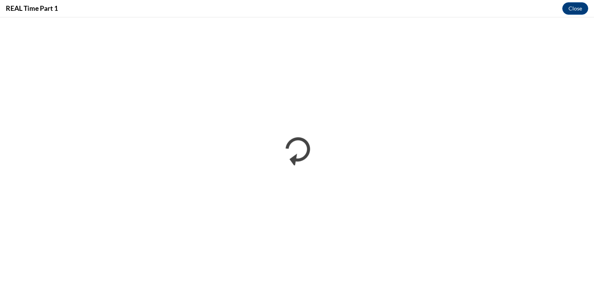
scroll to position [0, 0]
